Goal: Complete application form

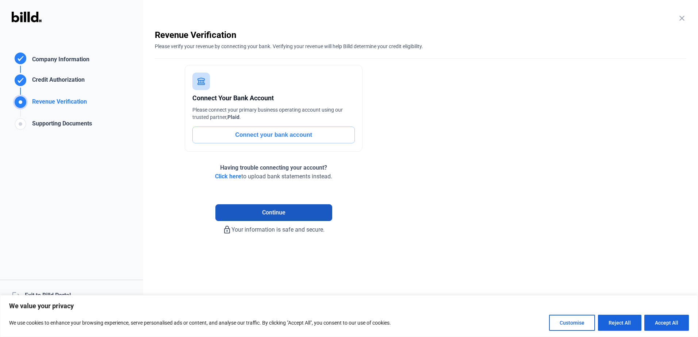
click at [268, 214] on span "Continue" at bounding box center [273, 212] width 23 height 9
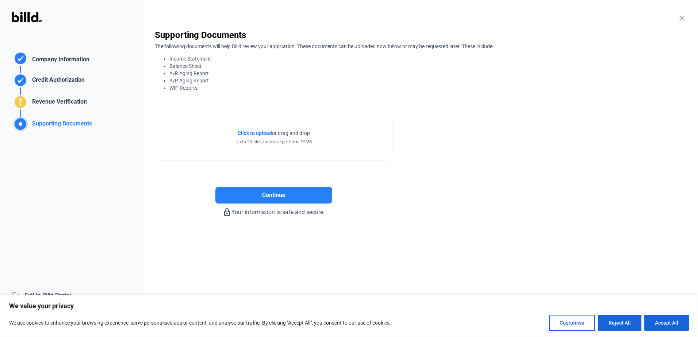
click at [252, 132] on span "Click to upload" at bounding box center [254, 133] width 34 height 6
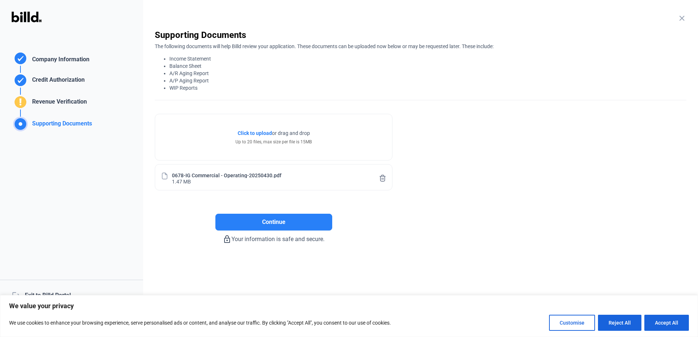
click at [250, 130] on span "Click to upload" at bounding box center [254, 133] width 34 height 6
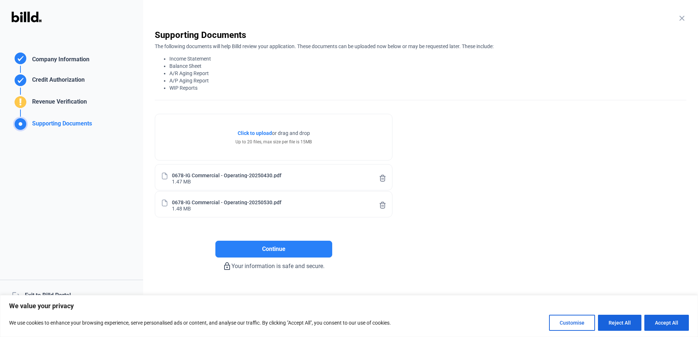
click at [257, 133] on span "Click to upload" at bounding box center [254, 133] width 34 height 6
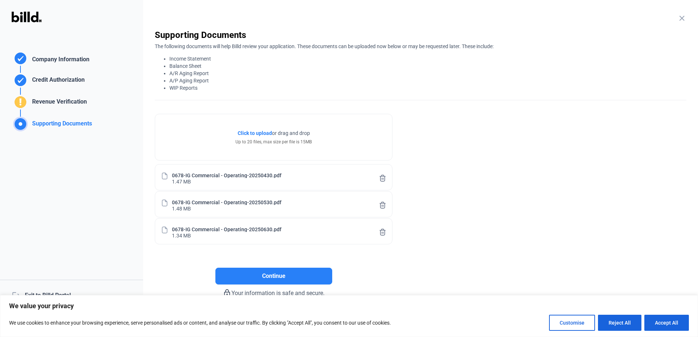
click at [266, 131] on span "Click to upload" at bounding box center [254, 133] width 34 height 6
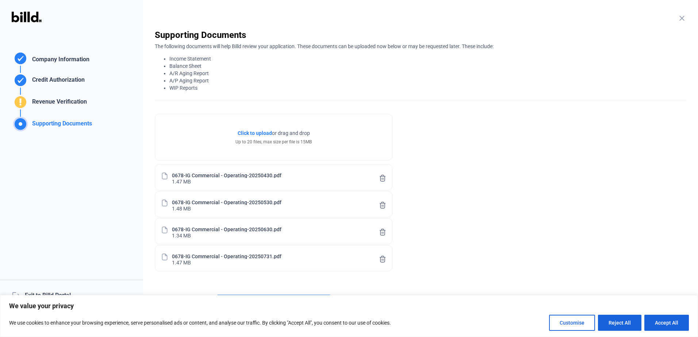
click at [264, 131] on span "Click to upload" at bounding box center [254, 133] width 34 height 6
click at [252, 134] on span "Click to upload" at bounding box center [254, 133] width 34 height 6
click at [254, 130] on span "Click to upload" at bounding box center [254, 133] width 34 height 6
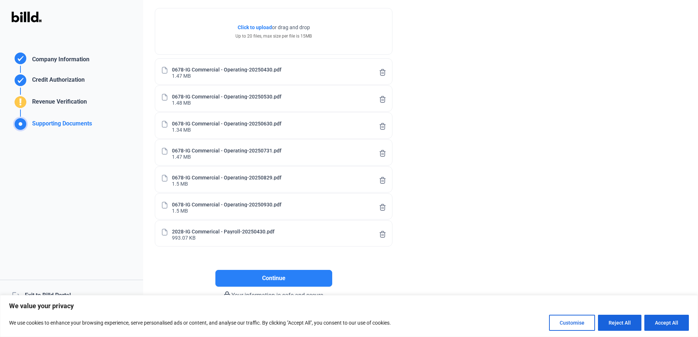
scroll to position [109, 0]
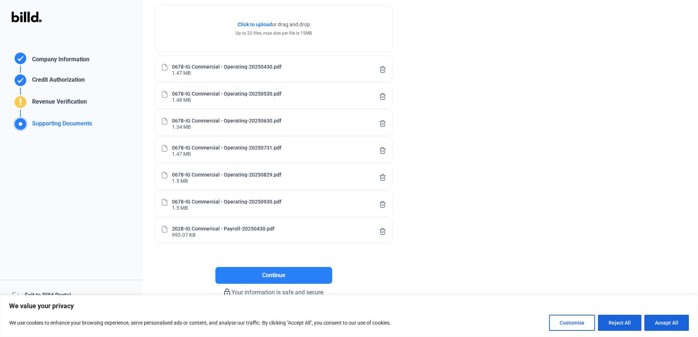
click at [247, 25] on span "Click to upload" at bounding box center [254, 25] width 34 height 6
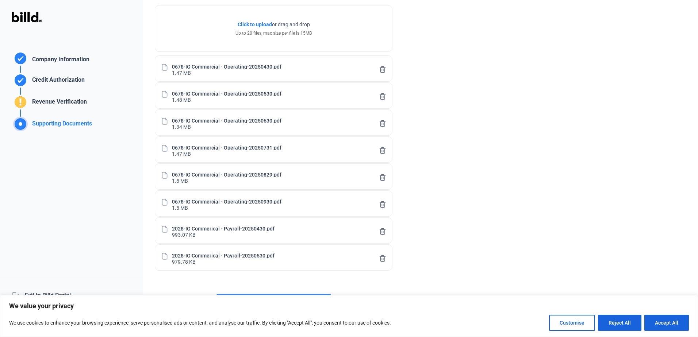
click at [250, 22] on span "Click to upload" at bounding box center [254, 25] width 34 height 6
click at [247, 24] on span "Click to upload" at bounding box center [254, 25] width 34 height 6
click at [243, 26] on span "Click to upload" at bounding box center [254, 25] width 34 height 6
click at [252, 23] on span "Click to upload" at bounding box center [254, 25] width 34 height 6
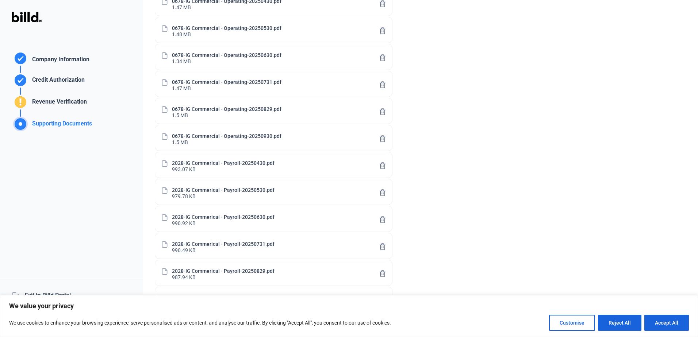
scroll to position [244, 0]
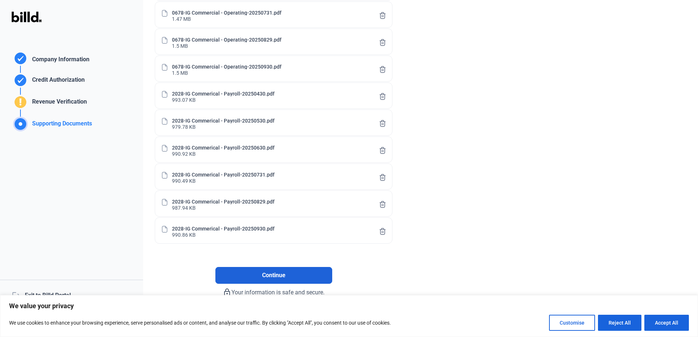
click at [279, 272] on span "Continue" at bounding box center [273, 275] width 23 height 9
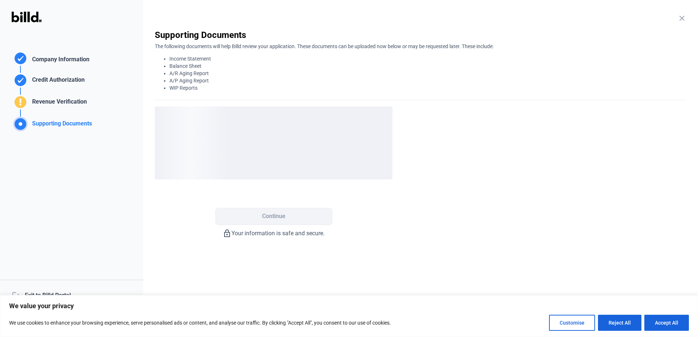
scroll to position [0, 0]
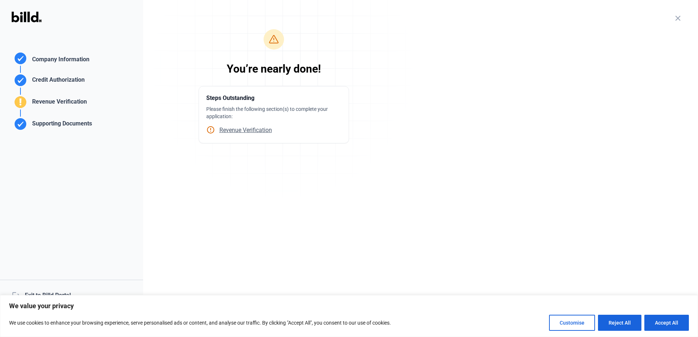
click at [243, 129] on span "Revenue Verification" at bounding box center [243, 130] width 57 height 7
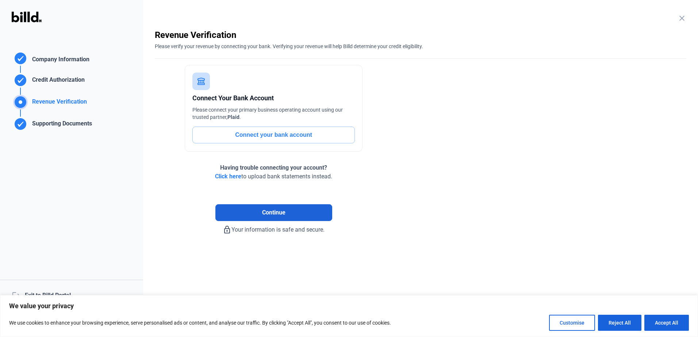
click at [275, 214] on span "Continue" at bounding box center [273, 212] width 23 height 9
